Goal: Information Seeking & Learning: Stay updated

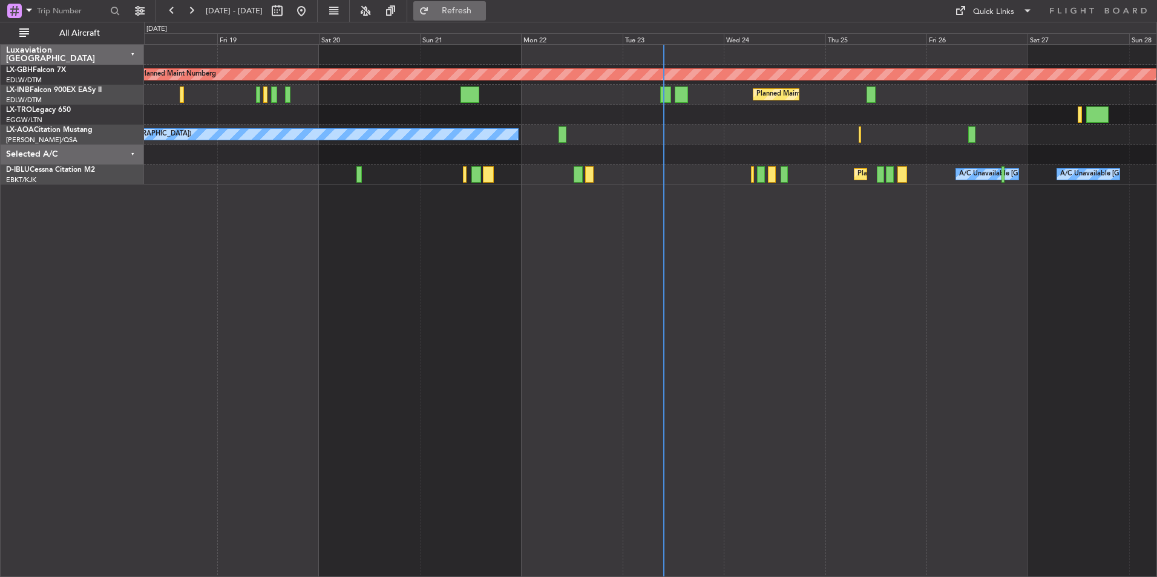
click at [456, 5] on button "Refresh" at bounding box center [449, 10] width 73 height 19
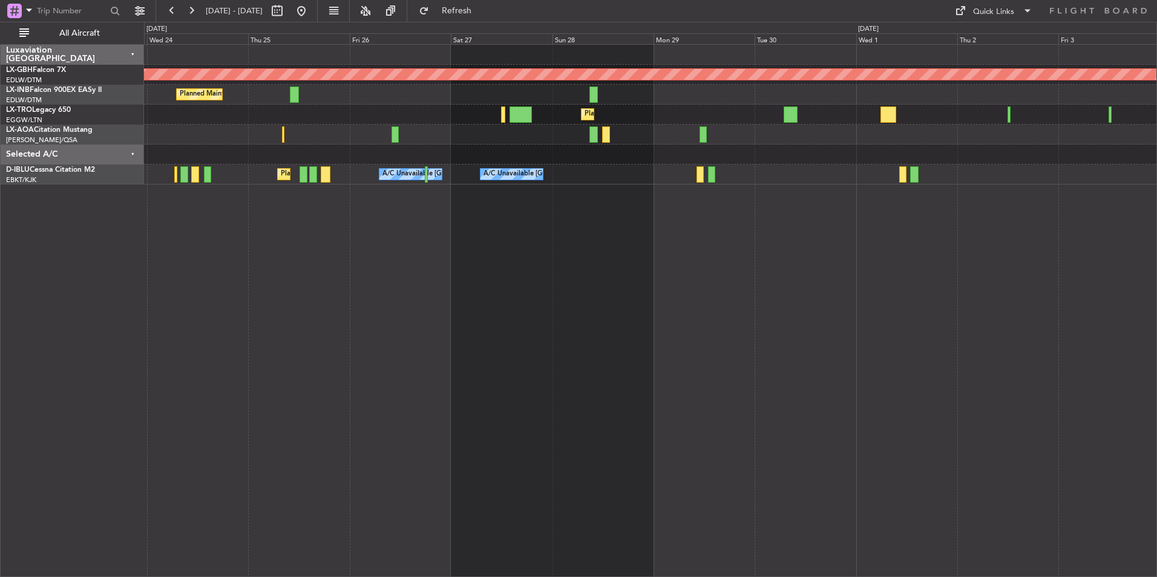
click at [394, 298] on div "Planned Maint Nurnberg Planned Maint [GEOGRAPHIC_DATA] ([GEOGRAPHIC_DATA]) Plan…" at bounding box center [650, 310] width 1013 height 533
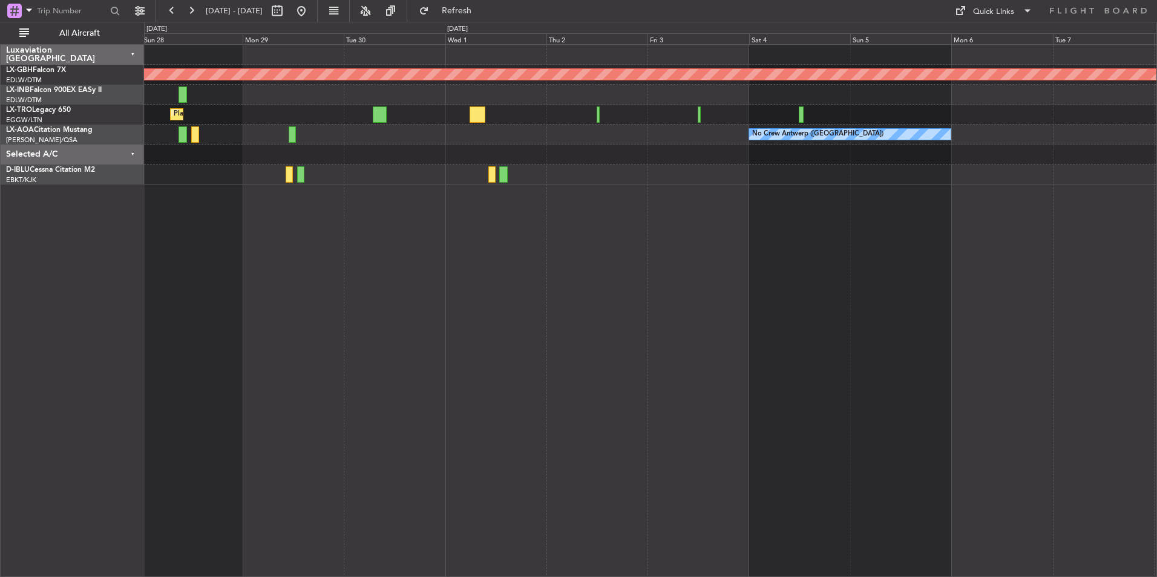
click at [550, 299] on div "Planned Maint Nurnberg Planned Maint [GEOGRAPHIC_DATA] ([GEOGRAPHIC_DATA]) No C…" at bounding box center [650, 310] width 1013 height 533
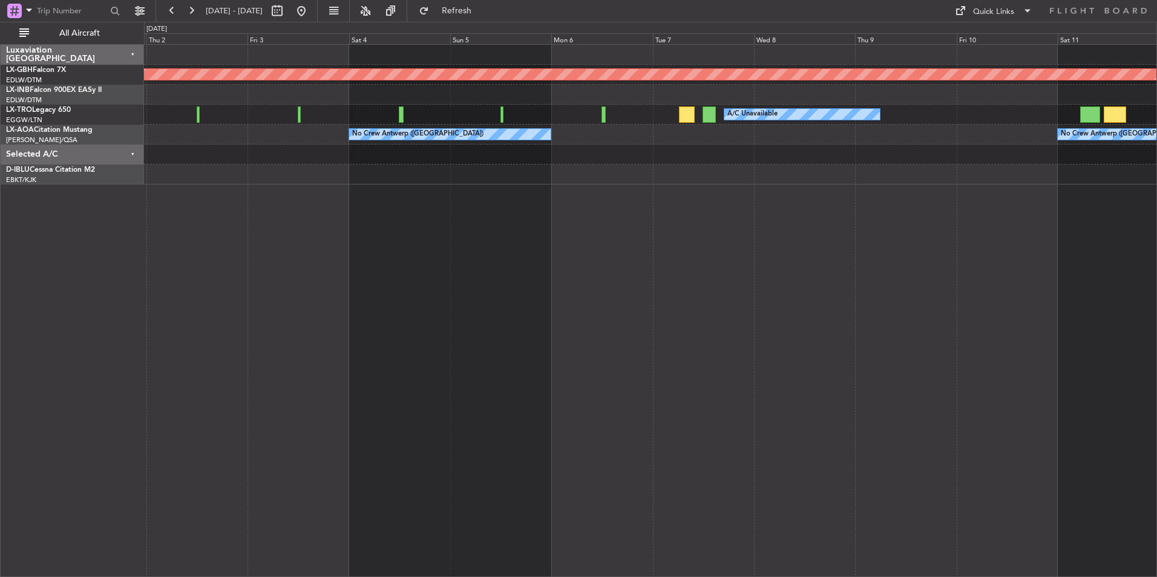
click at [515, 229] on div "Planned Maint Nurnberg A/C Unavailable Planned Maint [GEOGRAPHIC_DATA] (Riga In…" at bounding box center [650, 310] width 1013 height 533
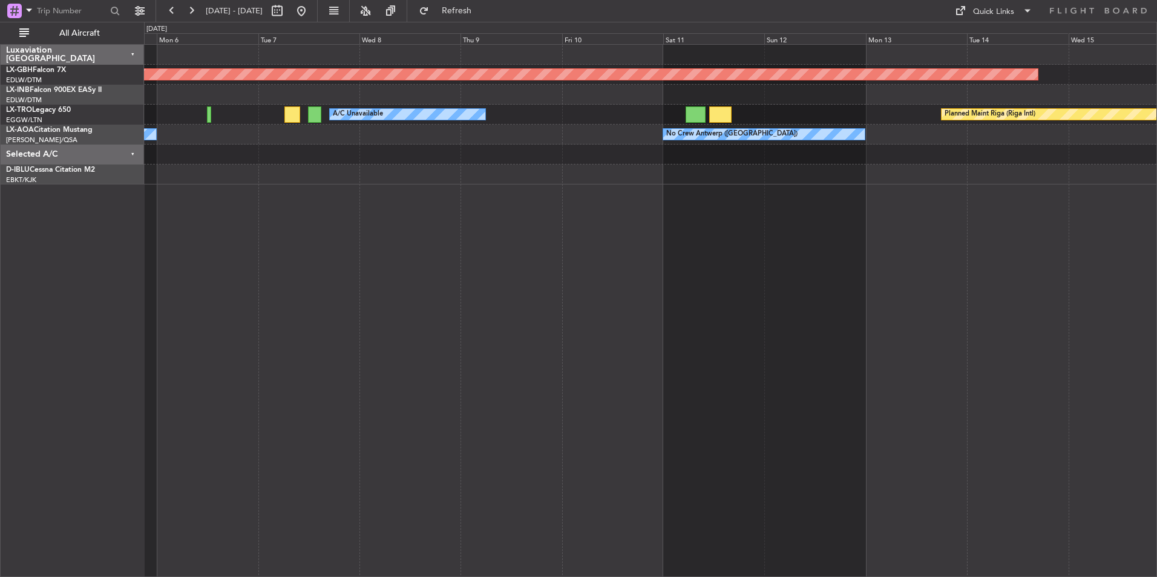
click at [985, 335] on div "Planned Maint Nurnberg A/C Unavailable Planned Maint [GEOGRAPHIC_DATA] (Riga In…" at bounding box center [650, 310] width 1013 height 533
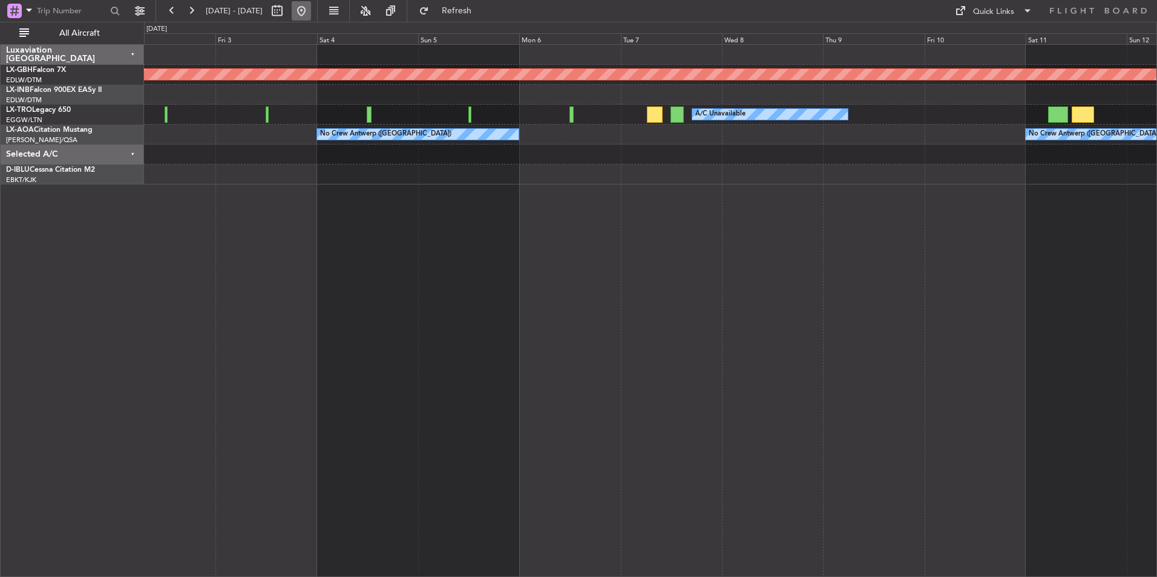
click at [311, 10] on button at bounding box center [301, 10] width 19 height 19
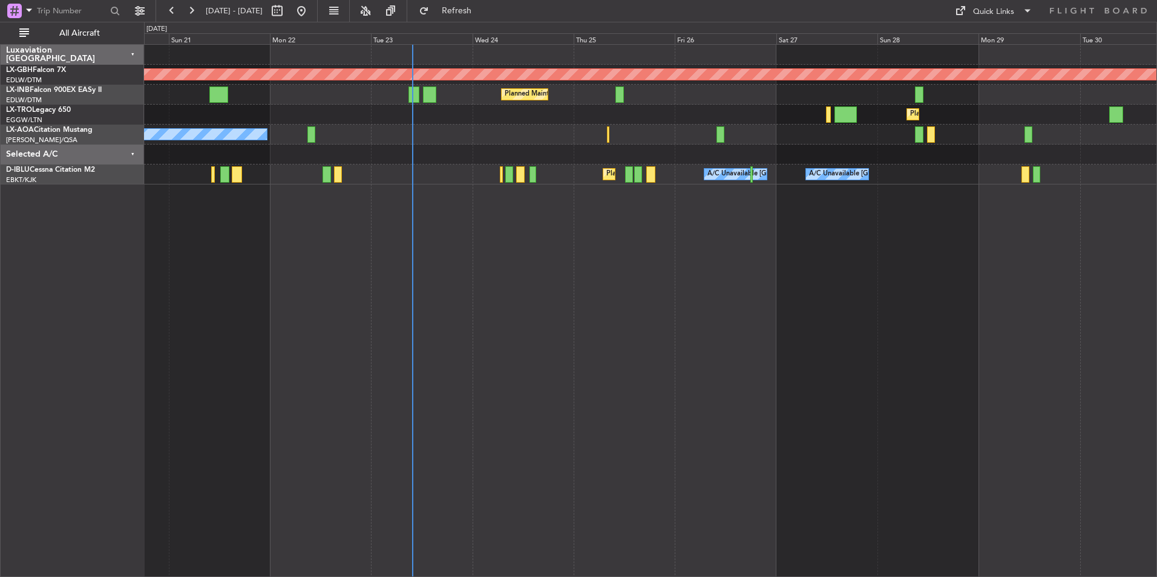
click at [522, 289] on div "Planned Maint Nurnberg Planned Maint [GEOGRAPHIC_DATA] ([GEOGRAPHIC_DATA]) Plan…" at bounding box center [650, 310] width 1013 height 533
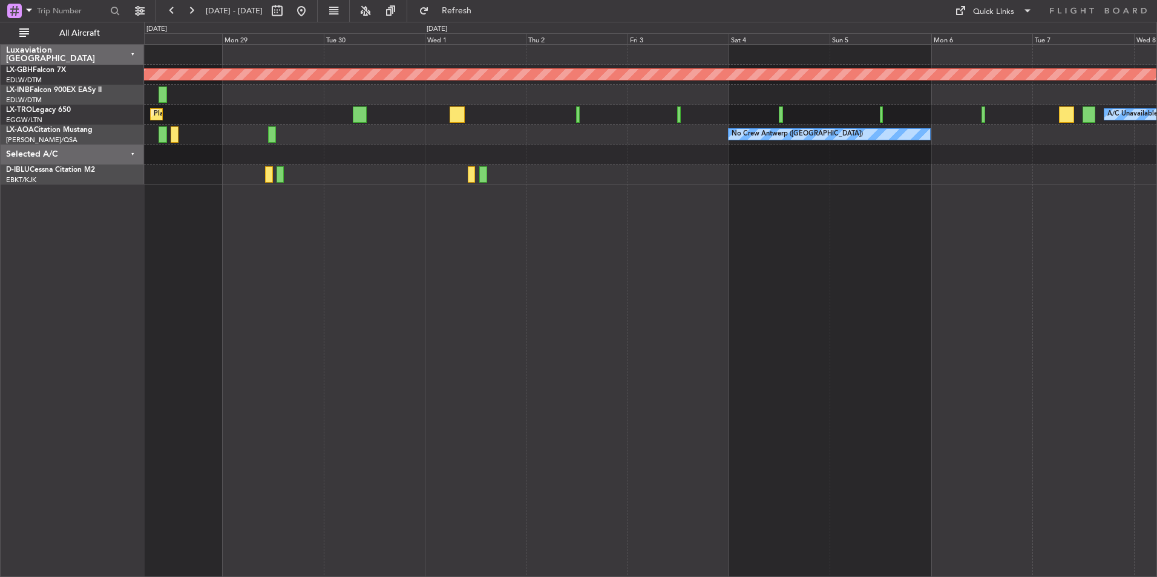
click at [419, 356] on div "Planned Maint Nurnberg A/C Unavailable Planned Maint [GEOGRAPHIC_DATA] ([GEOGRA…" at bounding box center [650, 310] width 1013 height 533
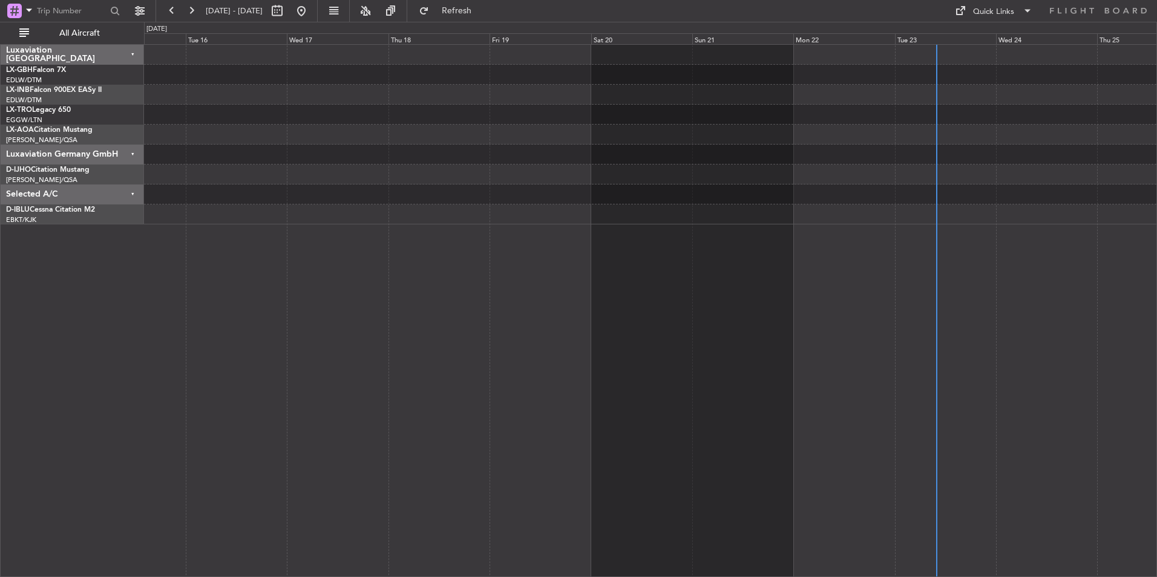
drag, startPoint x: 491, startPoint y: 8, endPoint x: 449, endPoint y: 4, distance: 42.0
click at [482, 8] on span "Refresh" at bounding box center [457, 11] width 51 height 8
click at [311, 12] on button at bounding box center [301, 10] width 19 height 19
